Goal: Task Accomplishment & Management: Manage account settings

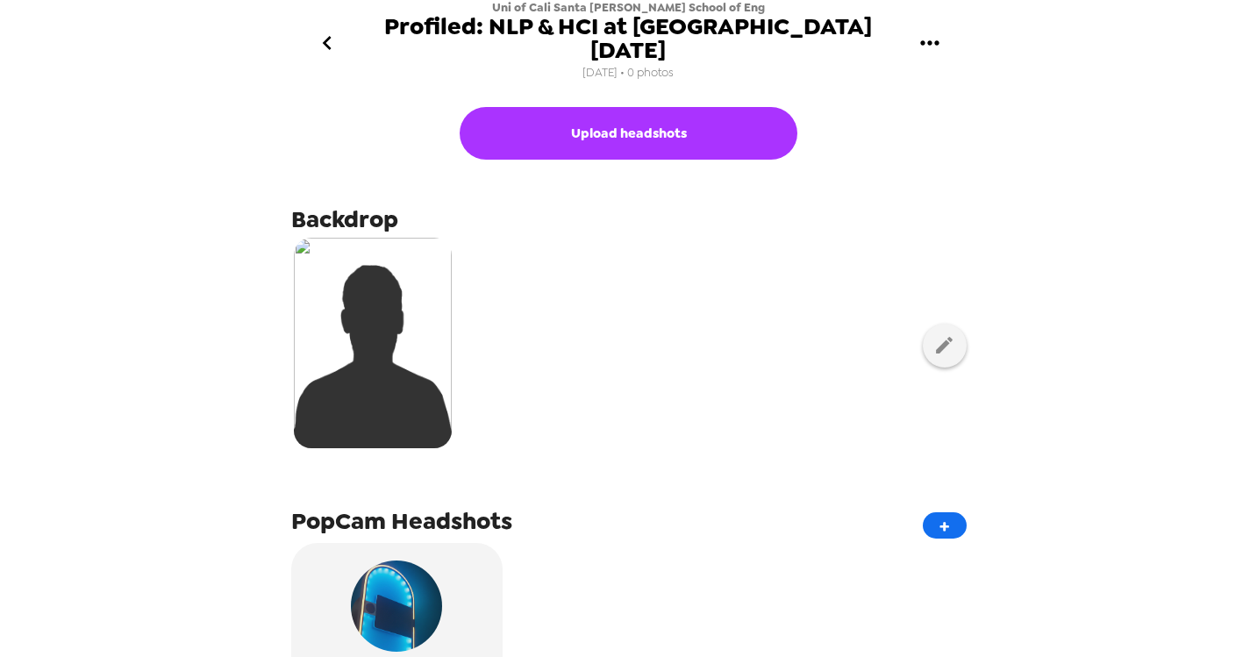
click at [933, 52] on icon "gallery menu" at bounding box center [930, 43] width 28 height 28
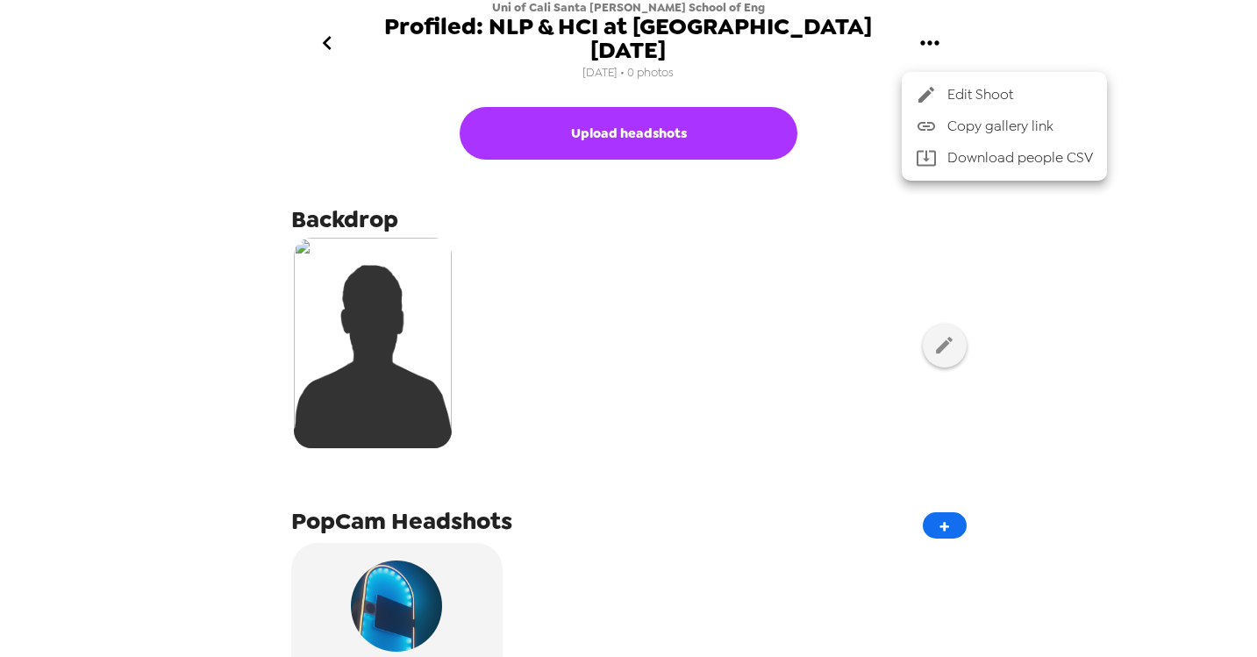
click at [952, 127] on span "Copy gallery link" at bounding box center [1021, 126] width 146 height 21
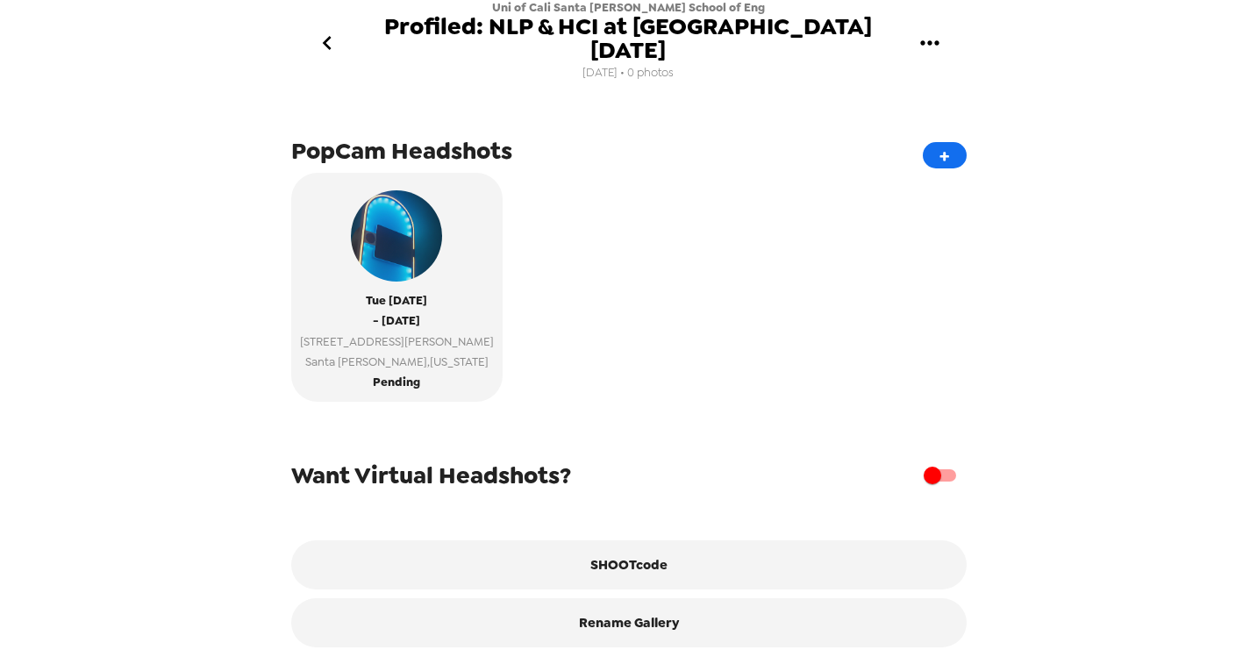
scroll to position [374, 0]
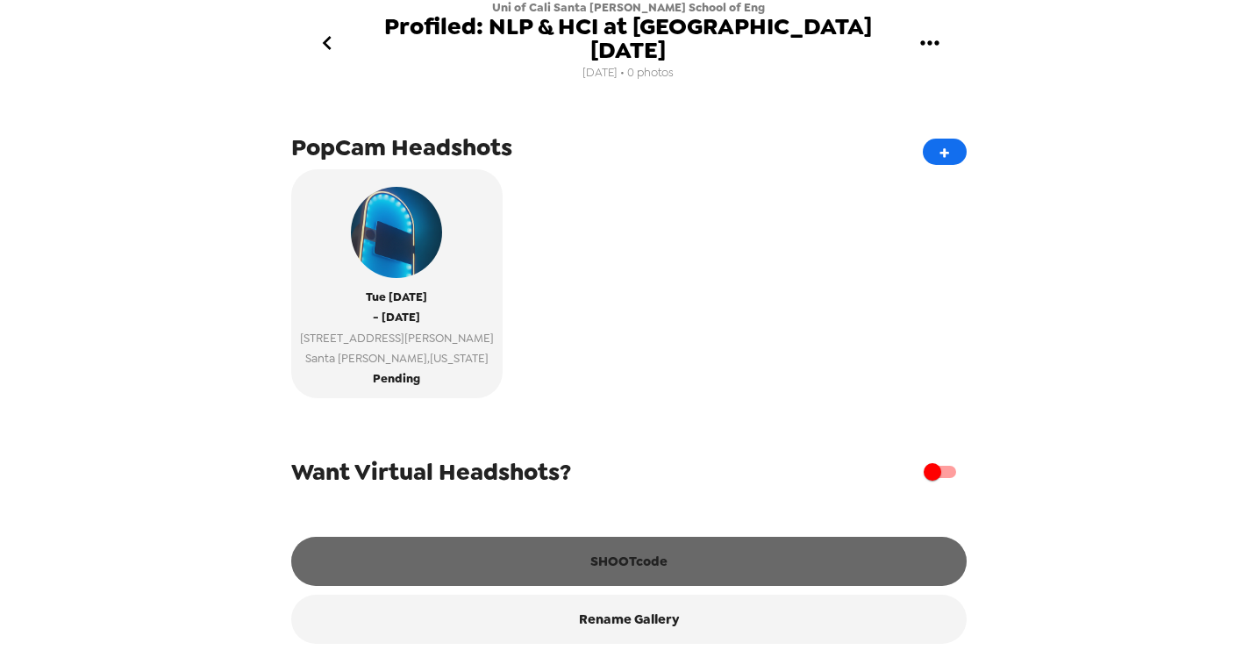
click at [561, 568] on button "SHOOTcode" at bounding box center [629, 561] width 676 height 49
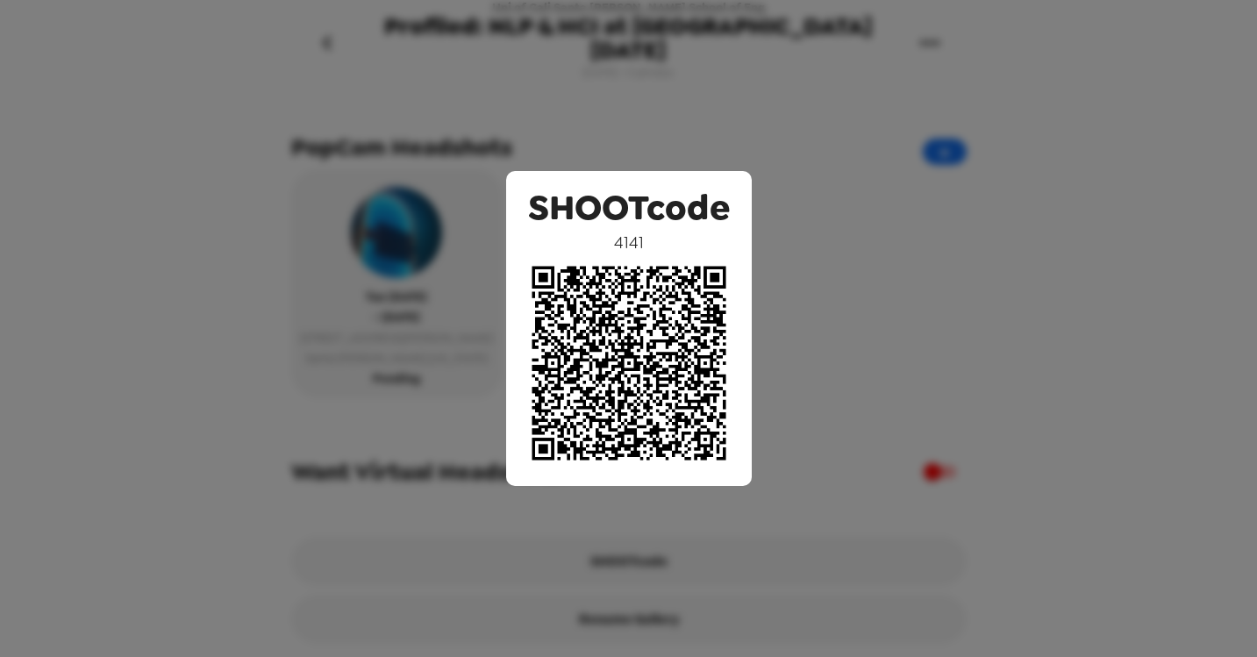
click at [906, 98] on div "SHOOTcode 4141" at bounding box center [628, 328] width 1257 height 657
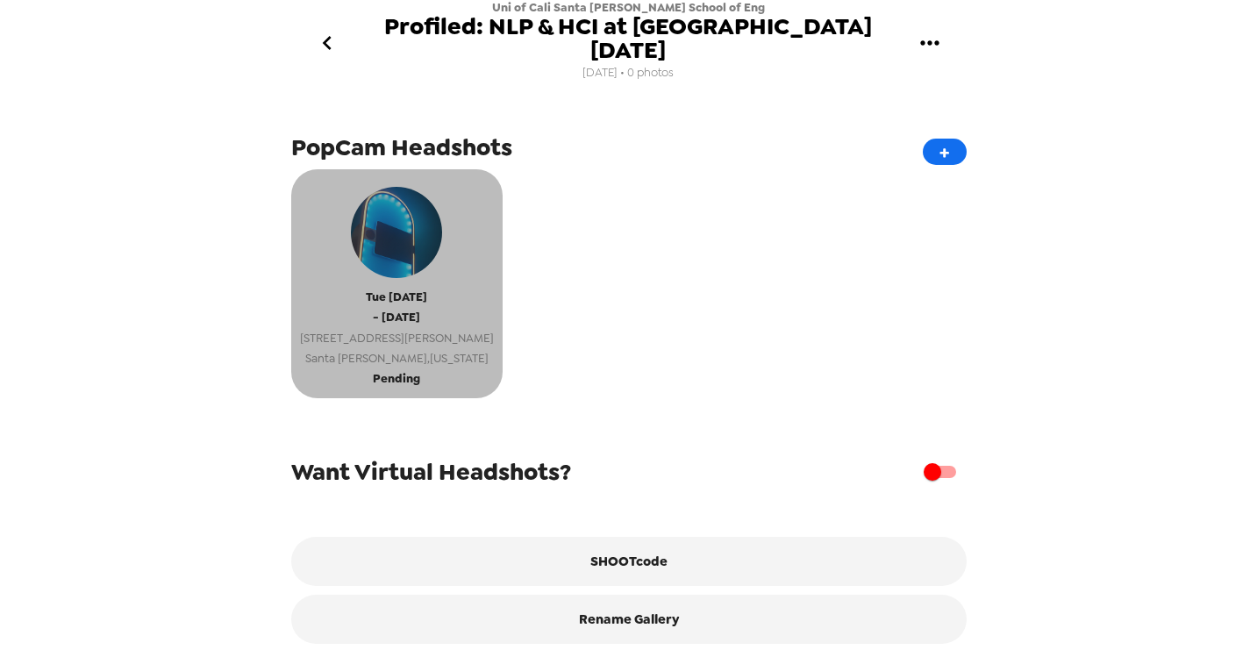
click at [394, 343] on span "3175 Bowers Ave" at bounding box center [397, 338] width 194 height 20
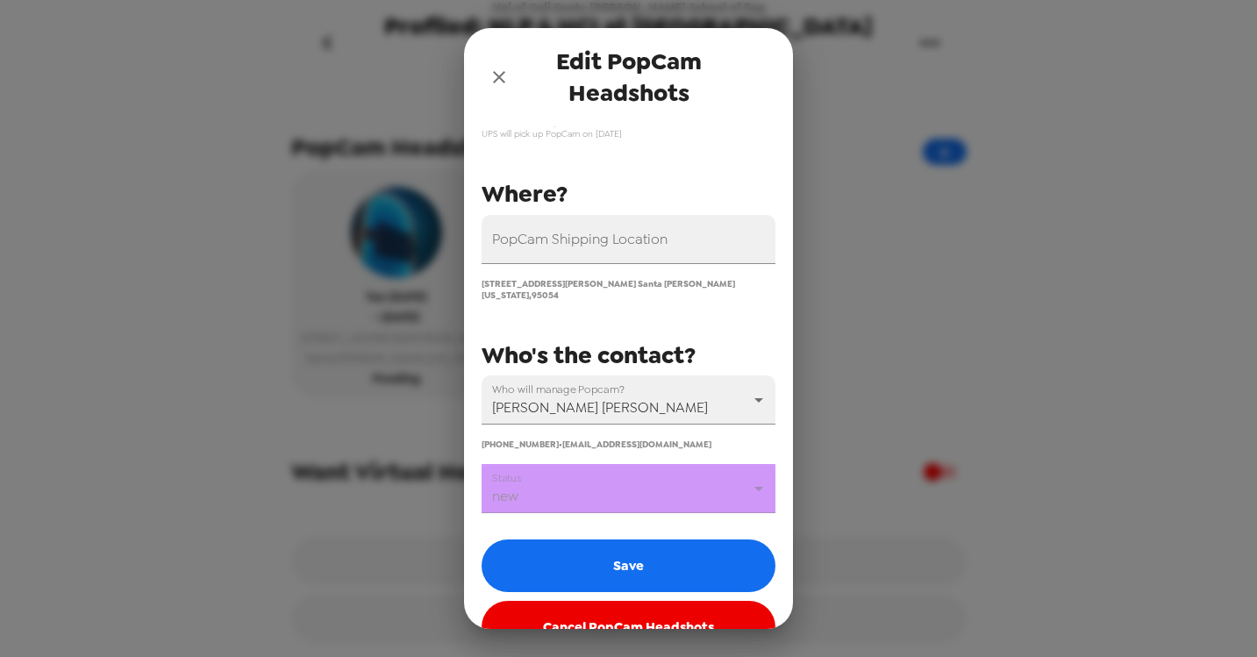
scroll to position [183, 0]
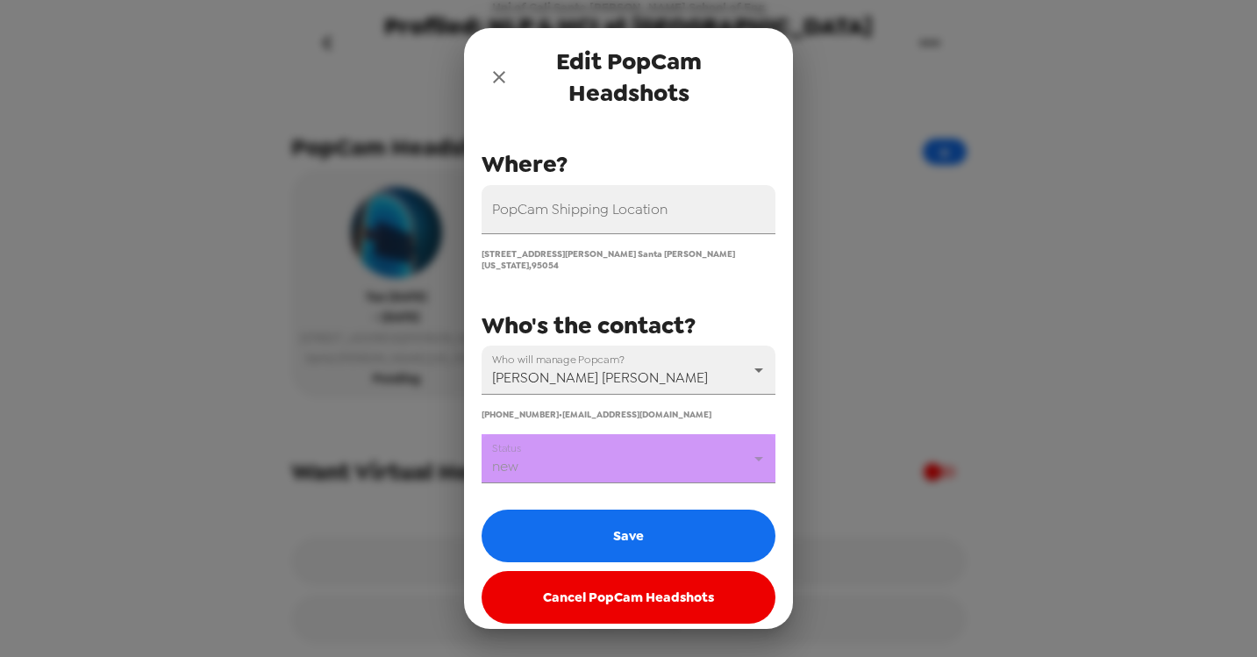
click at [549, 455] on body "Uni of Cali Santa Cruz Baskin School of Eng Profiled: NLP & HCI at UCSC Silicon…" at bounding box center [628, 328] width 1257 height 657
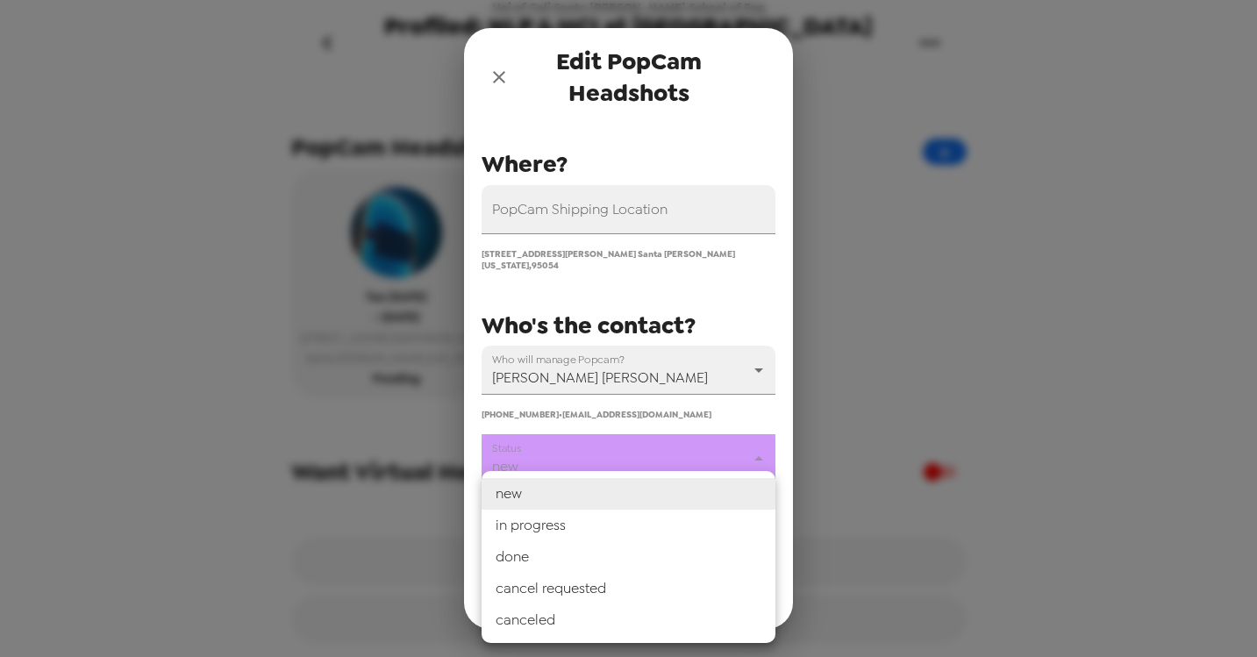
click at [526, 522] on li "in progress" at bounding box center [629, 526] width 294 height 32
type input "in progress"
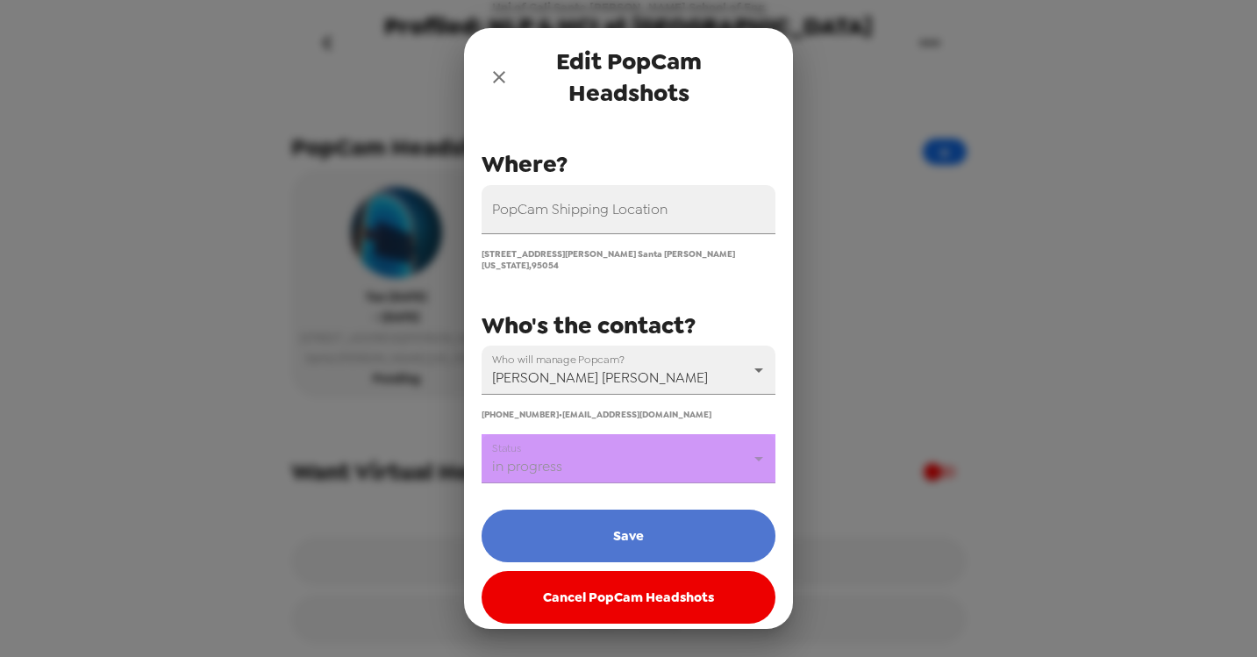
click at [570, 521] on button "Save" at bounding box center [629, 536] width 294 height 53
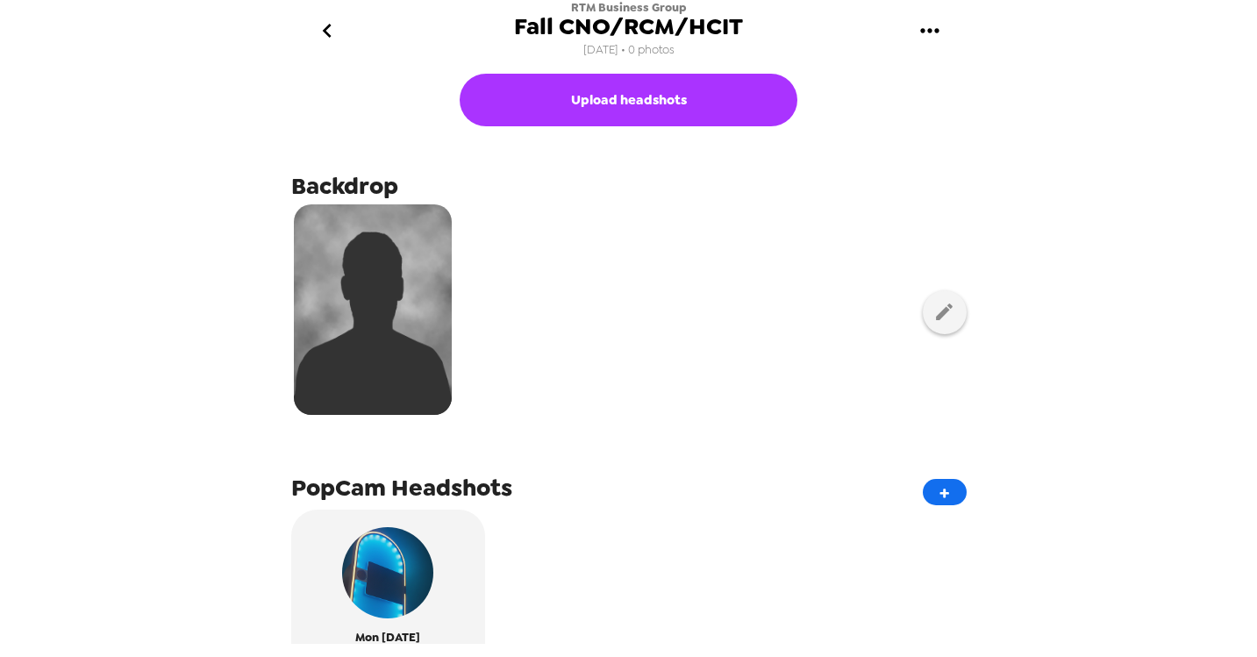
scroll to position [11, 0]
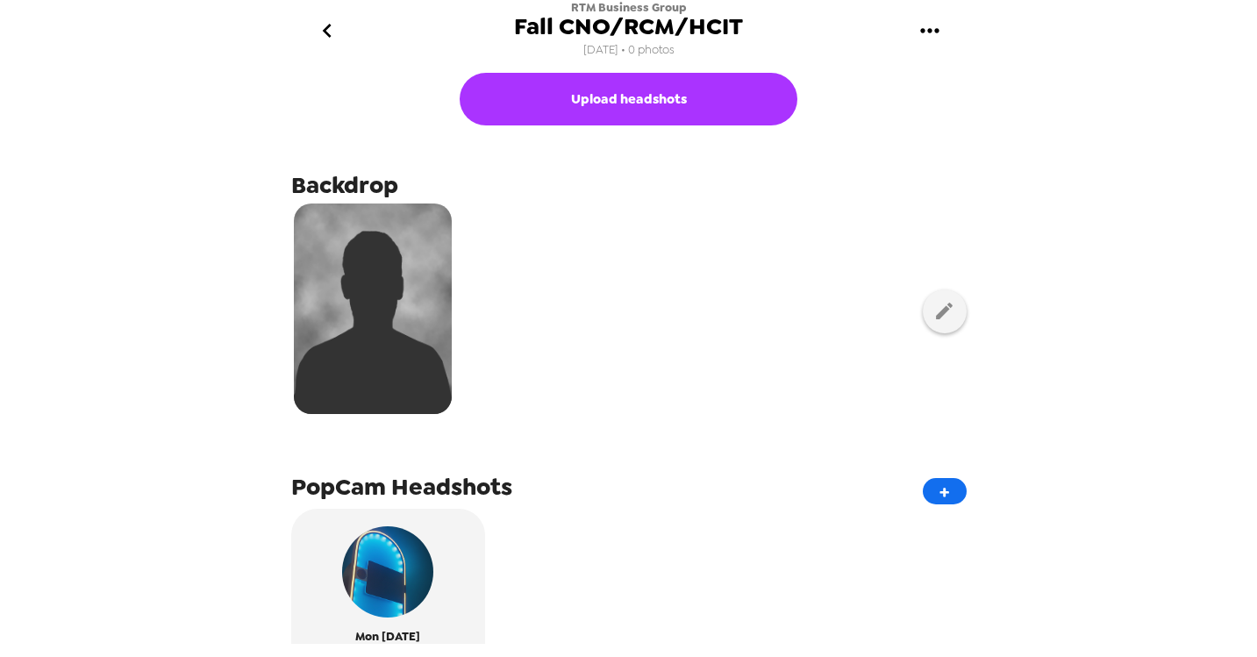
click at [941, 36] on icon "gallery menu" at bounding box center [930, 31] width 28 height 28
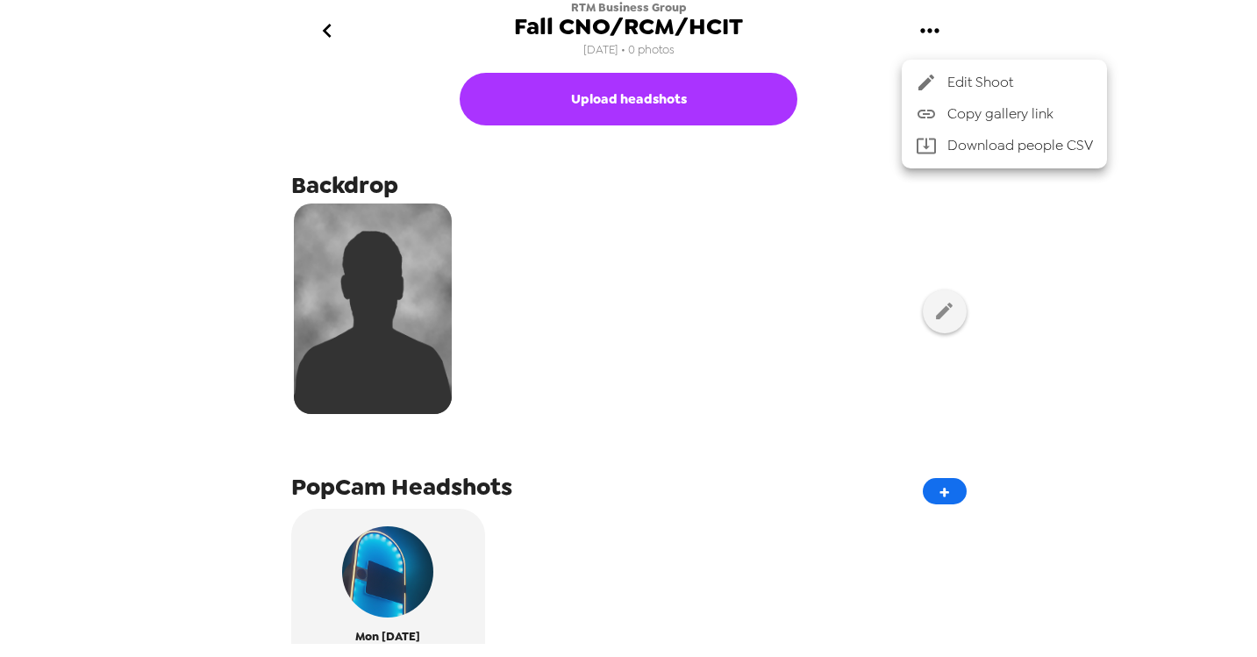
click at [956, 112] on span "Copy gallery link" at bounding box center [1021, 114] width 146 height 21
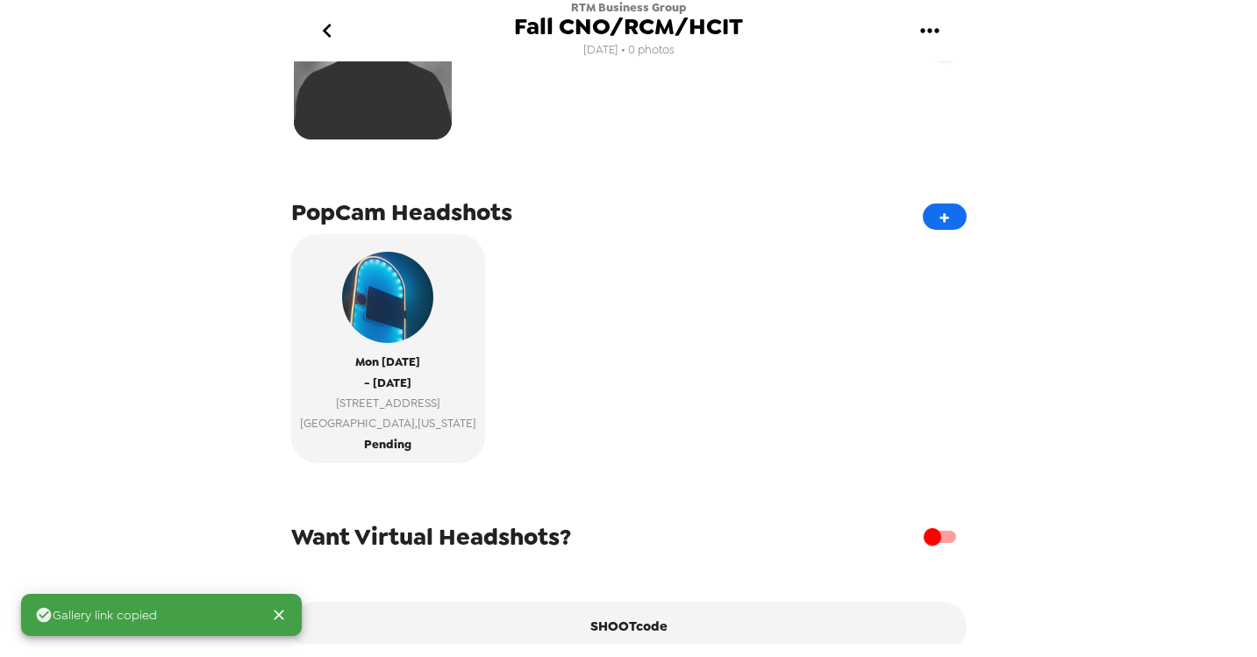
scroll to position [362, 0]
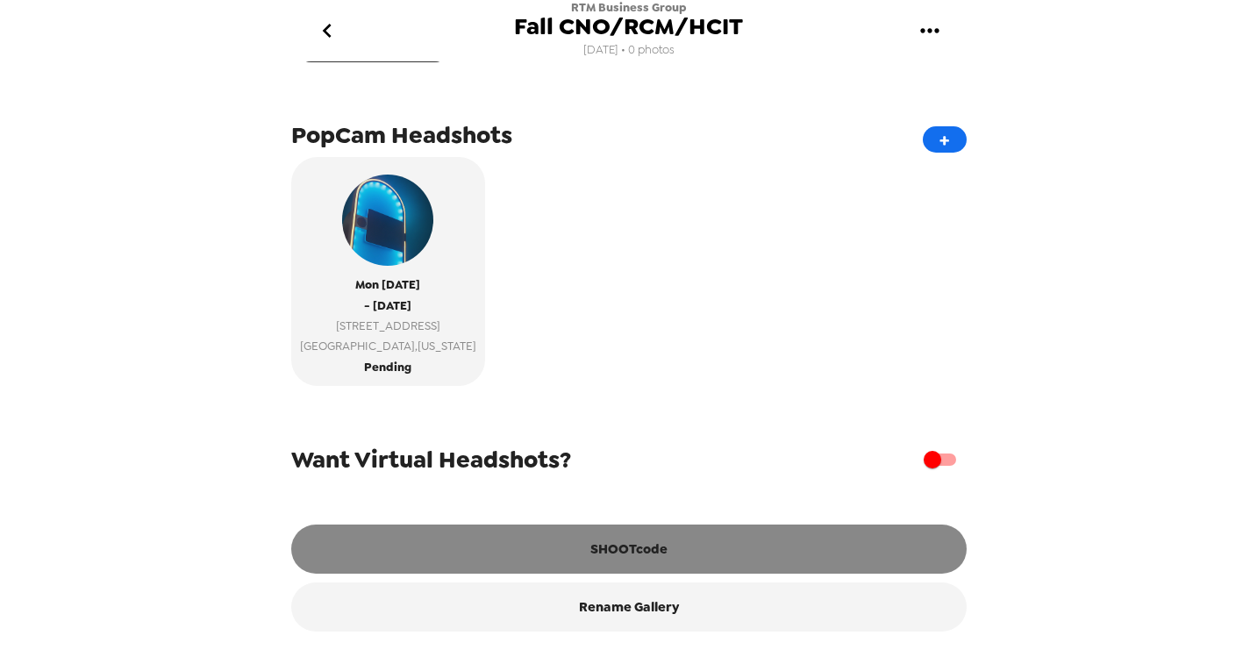
click at [635, 547] on button "SHOOTcode" at bounding box center [629, 549] width 676 height 49
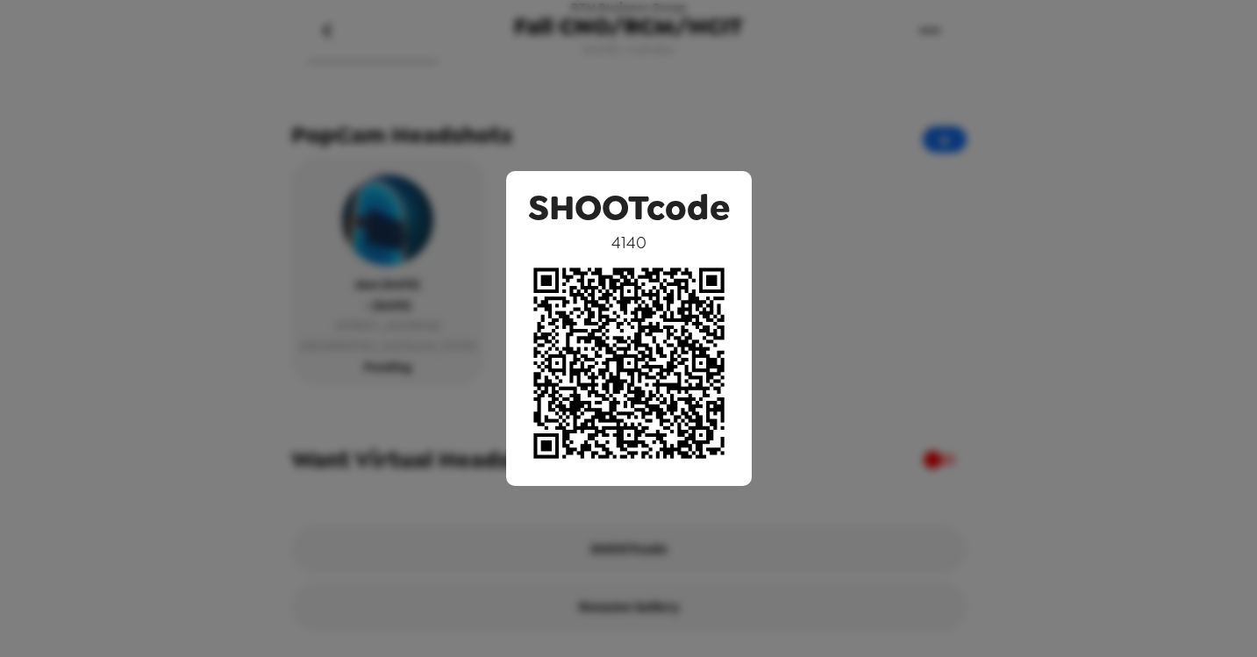
click at [982, 154] on div "SHOOTcode 4140" at bounding box center [628, 328] width 1257 height 657
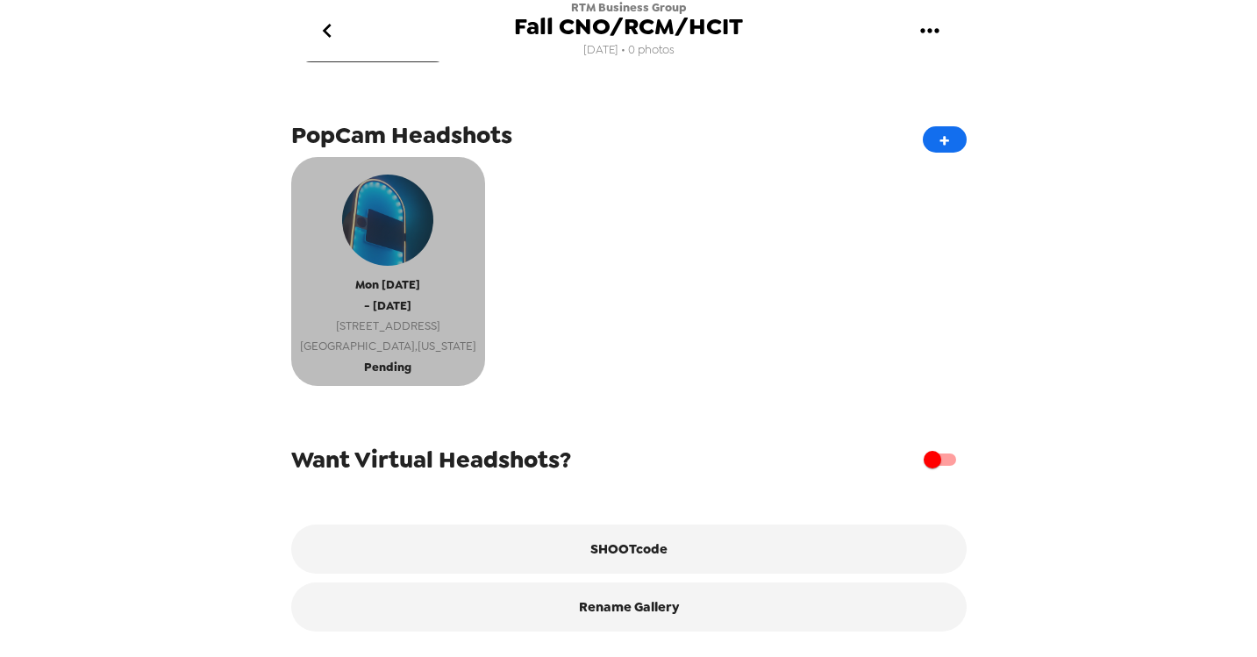
click at [386, 335] on span "[STREET_ADDRESS]" at bounding box center [388, 326] width 176 height 20
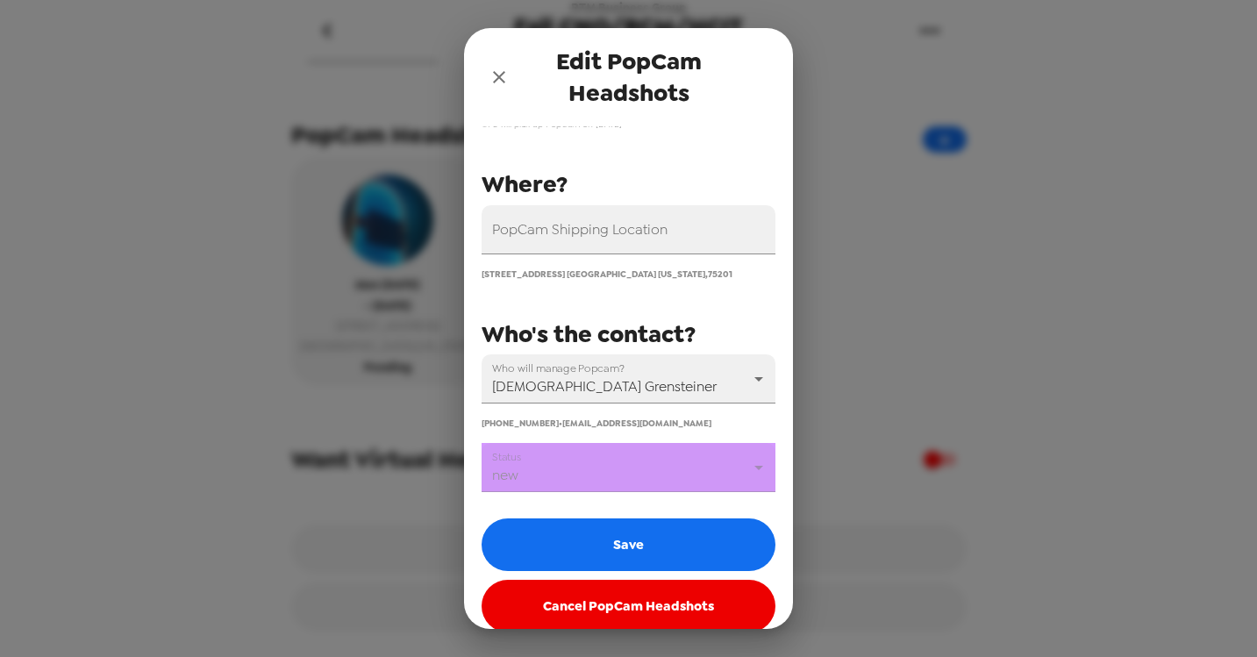
scroll to position [183, 0]
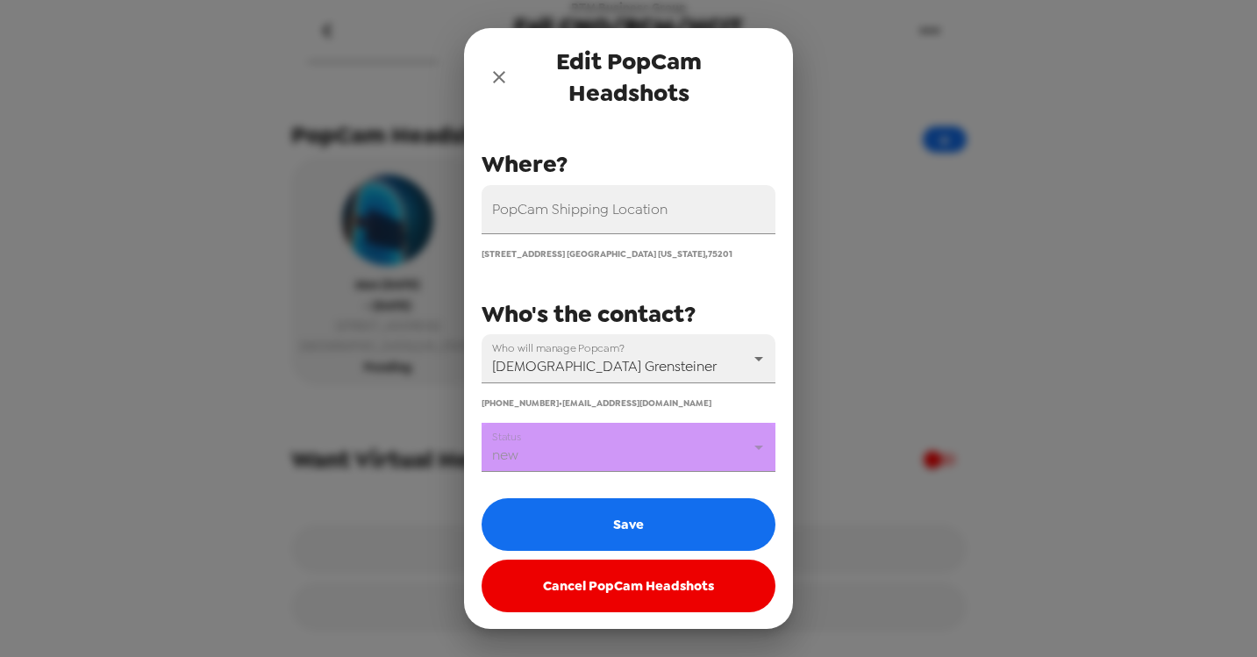
click at [754, 441] on body "RTM Business Group Fall CNO/RCM/HCIT [DATE] • 0 photos Upload headshots Backdro…" at bounding box center [628, 328] width 1257 height 657
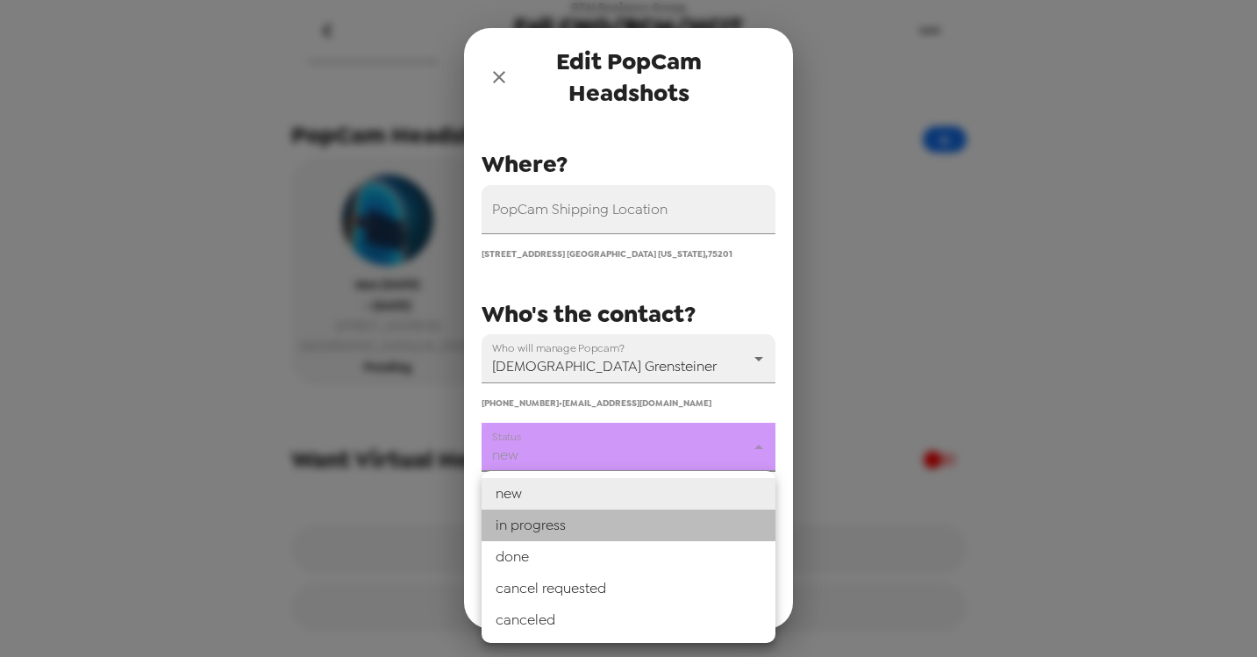
click at [652, 528] on li "in progress" at bounding box center [629, 526] width 294 height 32
type input "in progress"
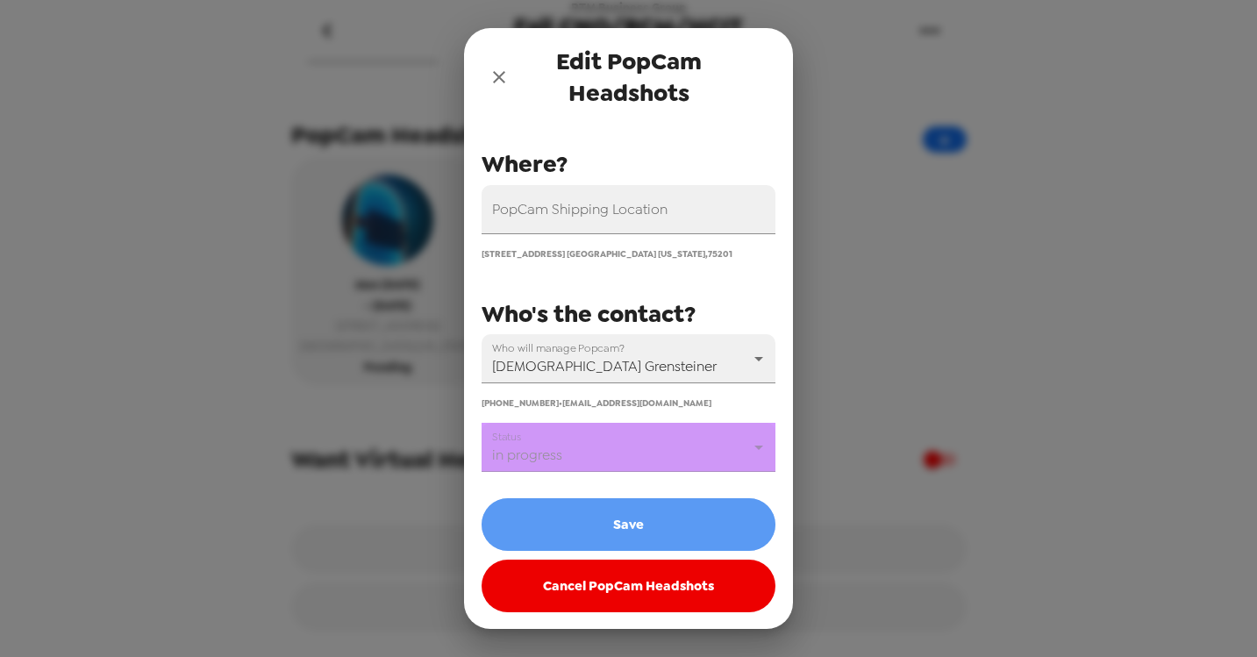
click at [652, 528] on button "Save" at bounding box center [629, 524] width 294 height 53
